Goal: Navigation & Orientation: Find specific page/section

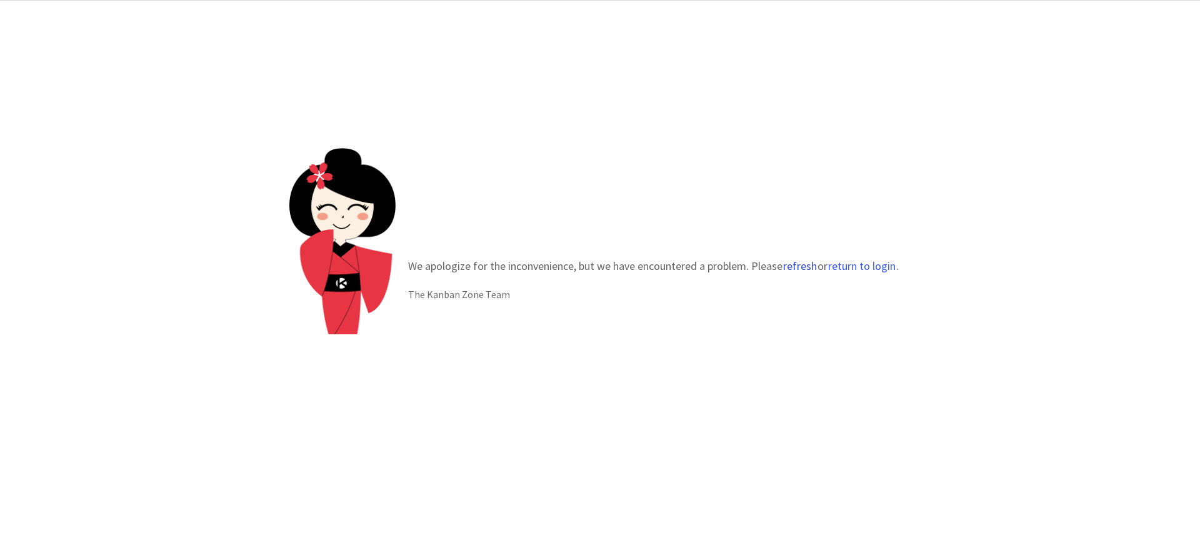
click at [788, 264] on button "refresh" at bounding box center [799, 266] width 35 height 12
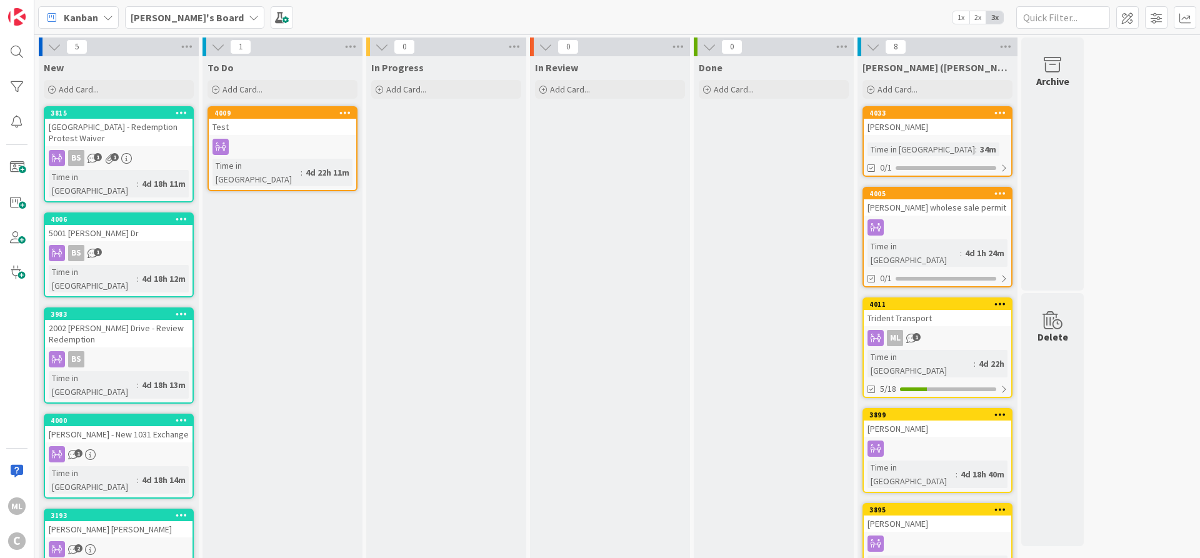
click at [175, 21] on b "[PERSON_NAME]'s Board" at bounding box center [187, 17] width 113 height 12
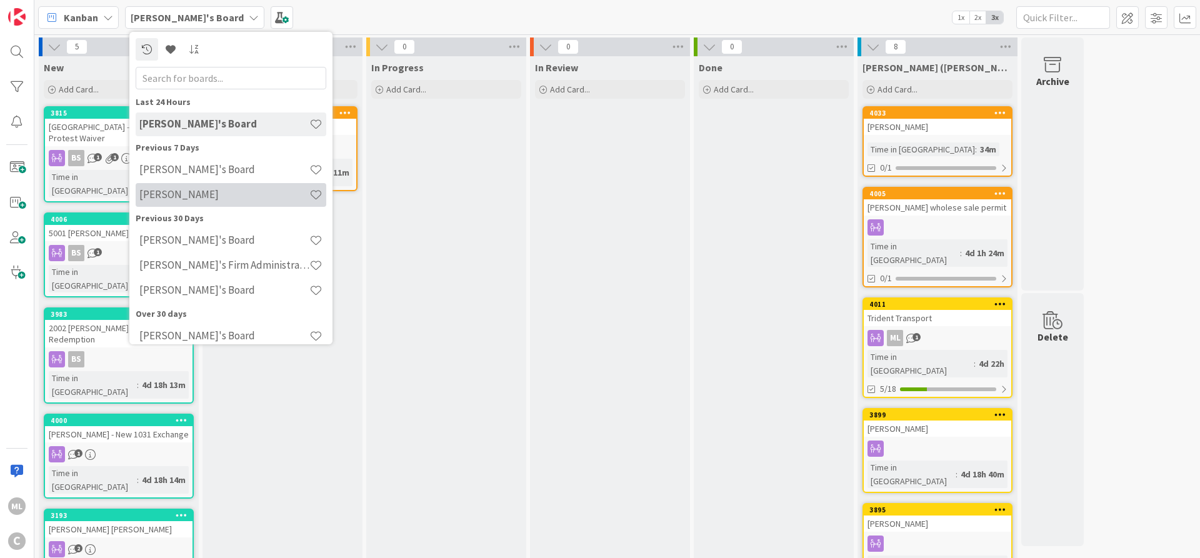
click at [159, 199] on h4 "[PERSON_NAME]" at bounding box center [224, 194] width 170 height 12
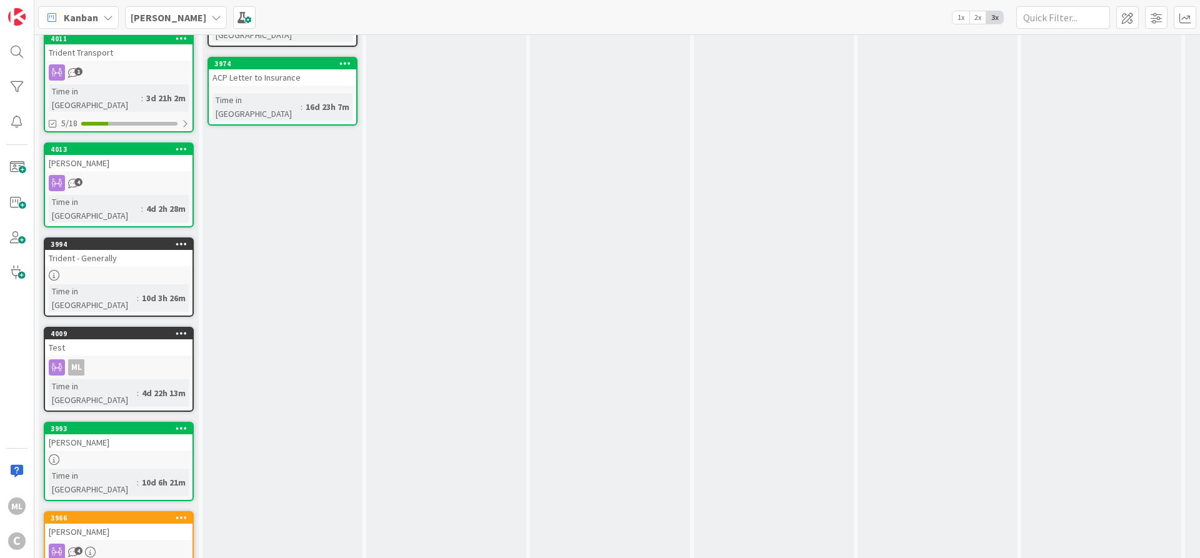
scroll to position [21, 0]
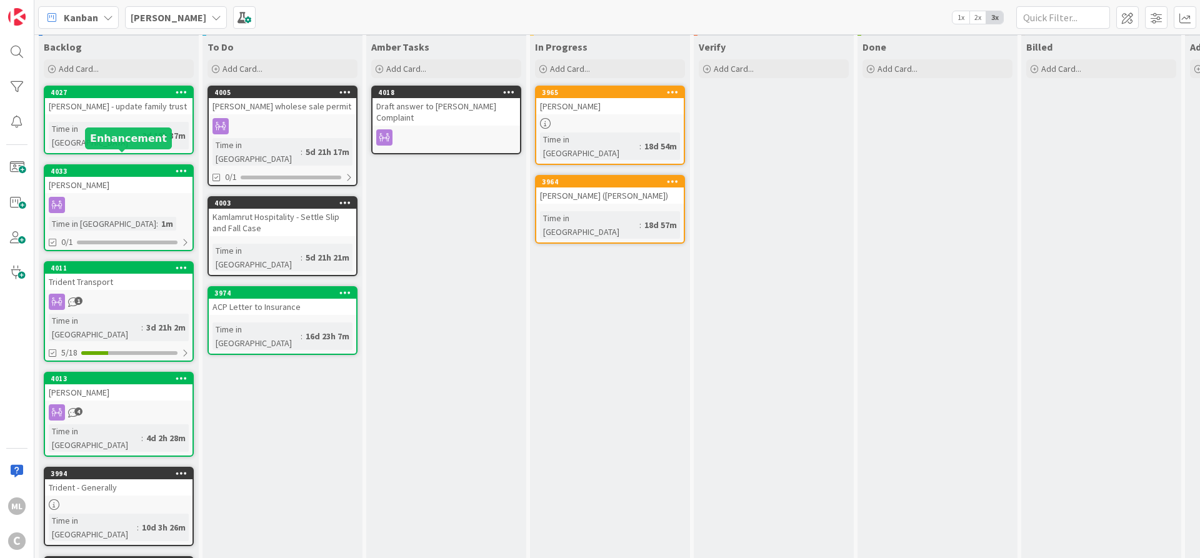
click at [93, 167] on div "4033" at bounding box center [122, 171] width 142 height 9
